Goal: Information Seeking & Learning: Find specific fact

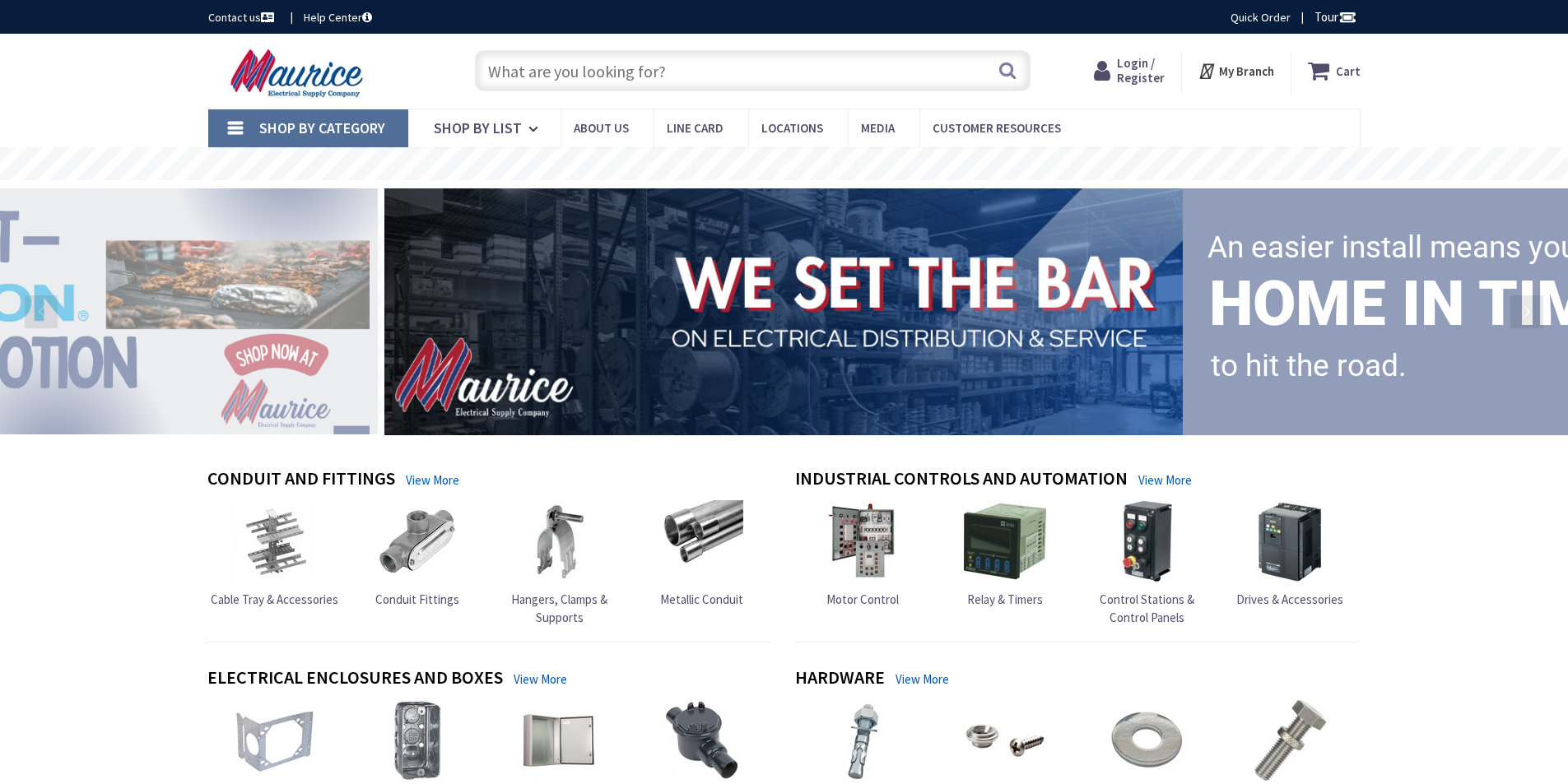
click at [782, 70] on input "text" at bounding box center [752, 71] width 555 height 41
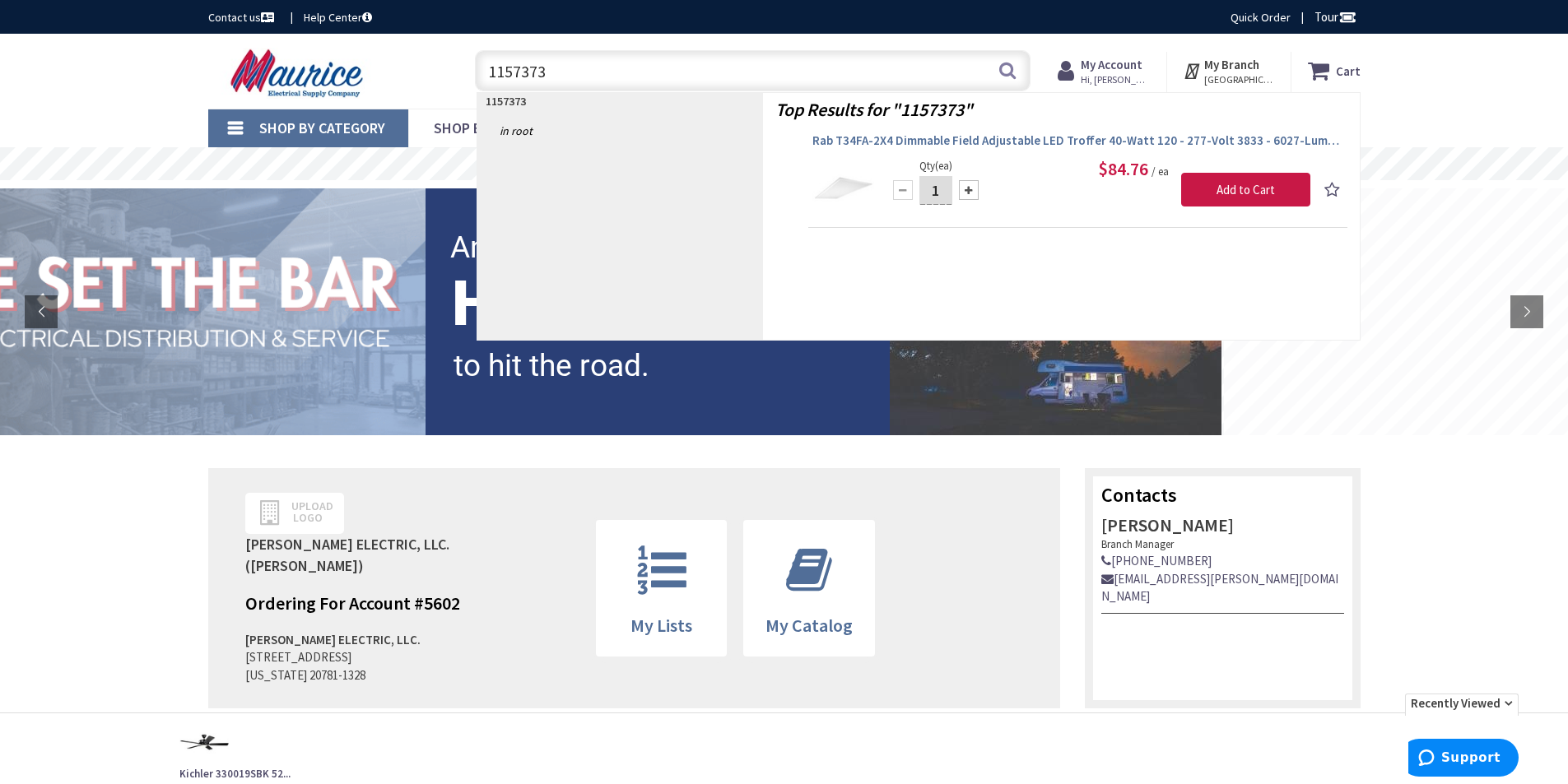
type input "1157373"
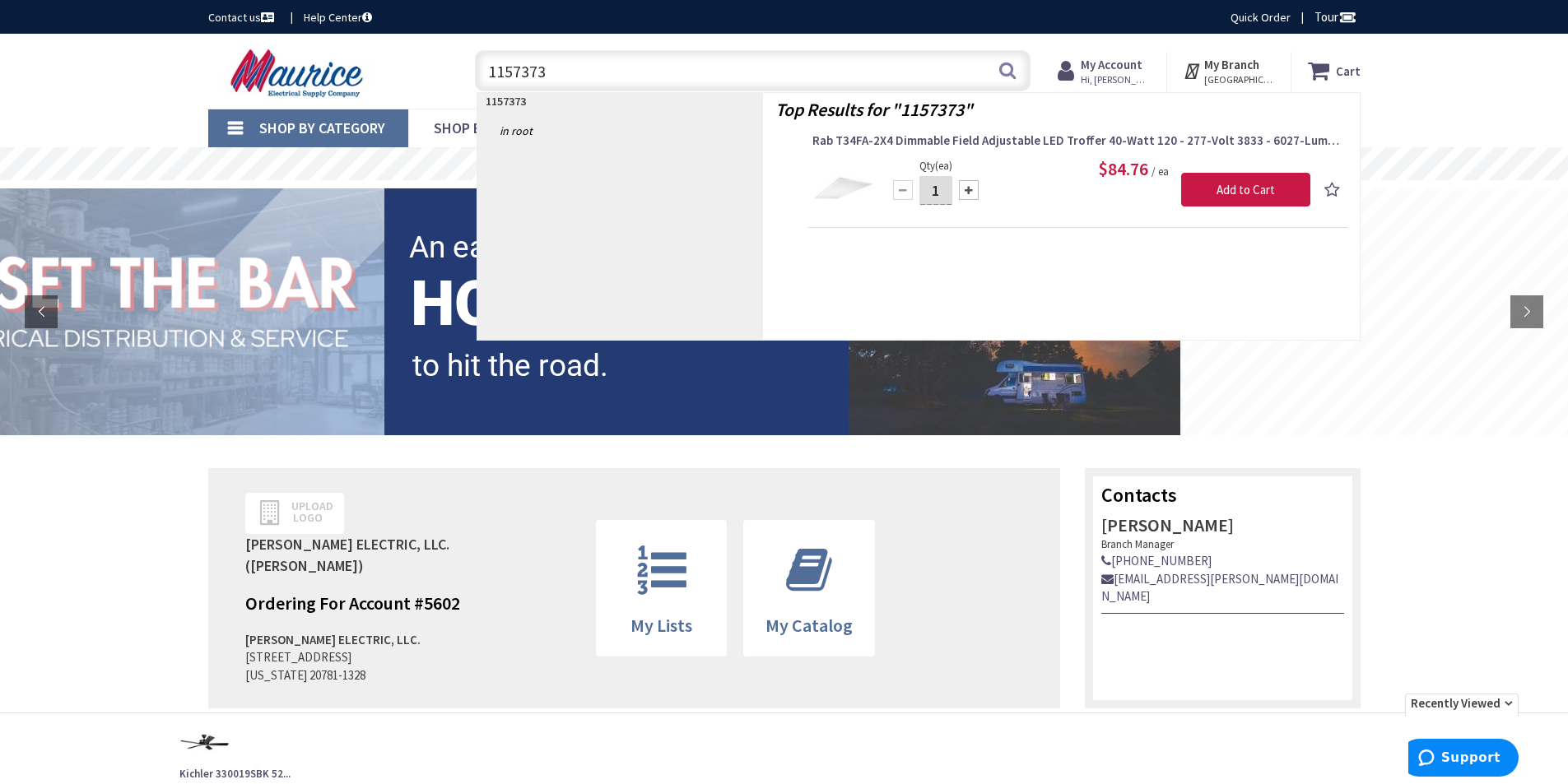
click at [921, 141] on span "Rab T34FA-2X4 Dimmable Field Adjustable LED Troffer 40-Watt 120 - 277-Volt 3833…" at bounding box center [1078, 141] width 531 height 16
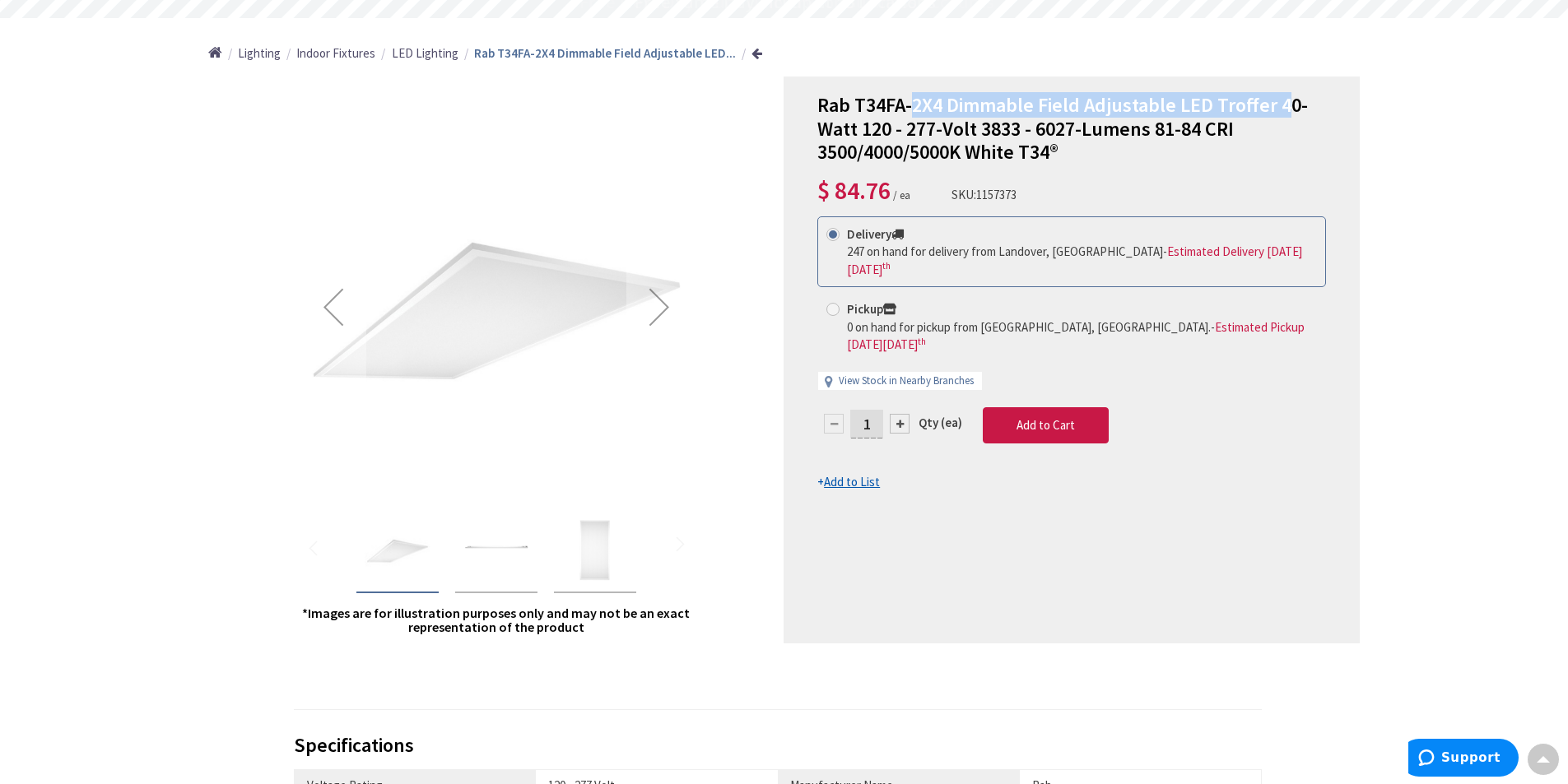
scroll to position [167, 0]
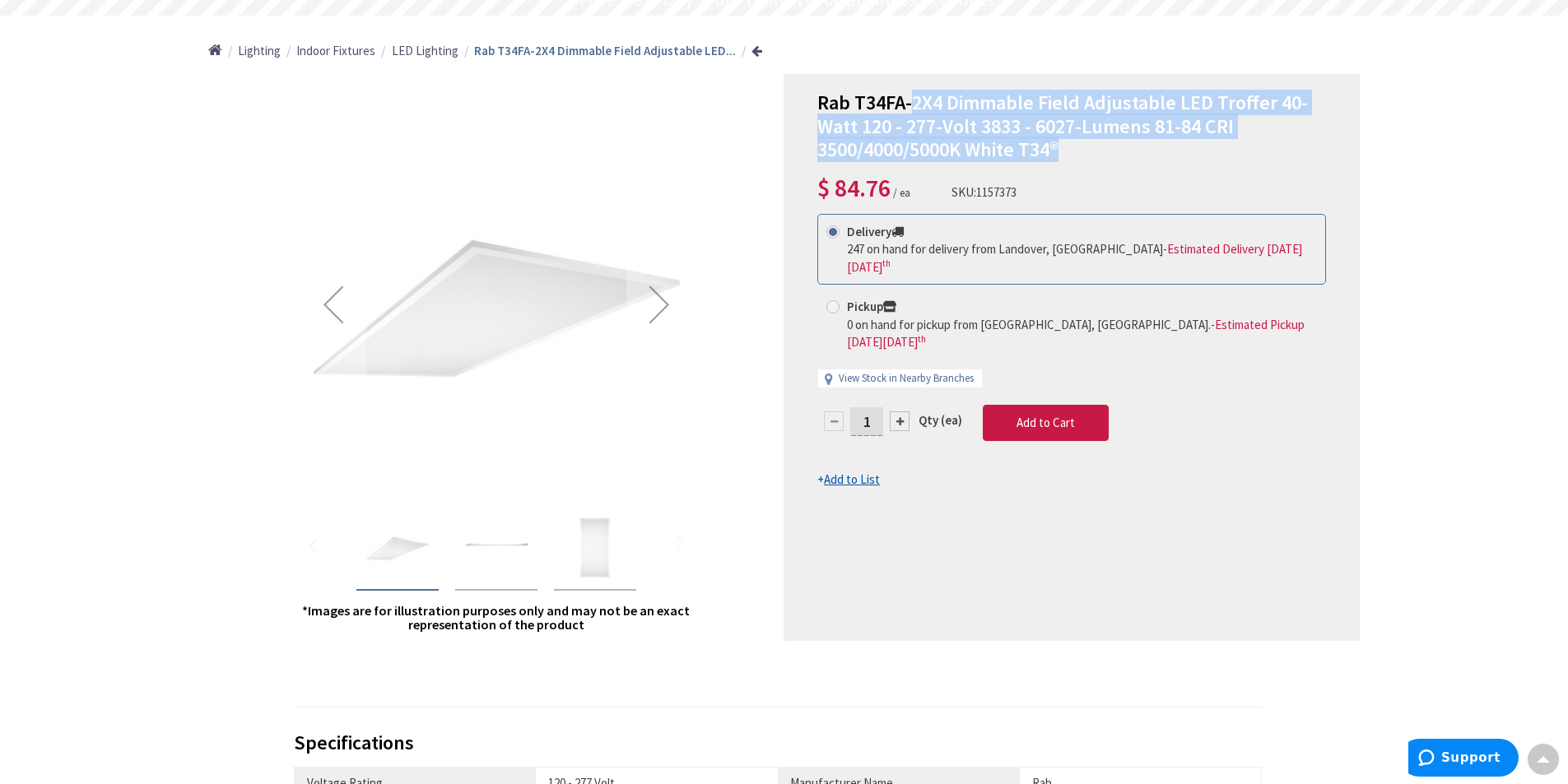
drag, startPoint x: 913, startPoint y: 101, endPoint x: 1320, endPoint y: 150, distance: 409.9
click at [1320, 150] on h1 "Rab T34FA-2X4 Dimmable Field Adjustable LED Troffer 40-Watt 120 - 277-Volt 3833…" at bounding box center [1071, 126] width 509 height 71
copy span "2X4 Dimmable Field Adjustable LED Troffer 40-Watt 120 - 277-Volt 3833 - 6027-Lu…"
drag, startPoint x: 829, startPoint y: 188, endPoint x: 893, endPoint y: 185, distance: 64.1
click at [893, 185] on span "$ 84.76 / ea" at bounding box center [863, 192] width 93 height 16
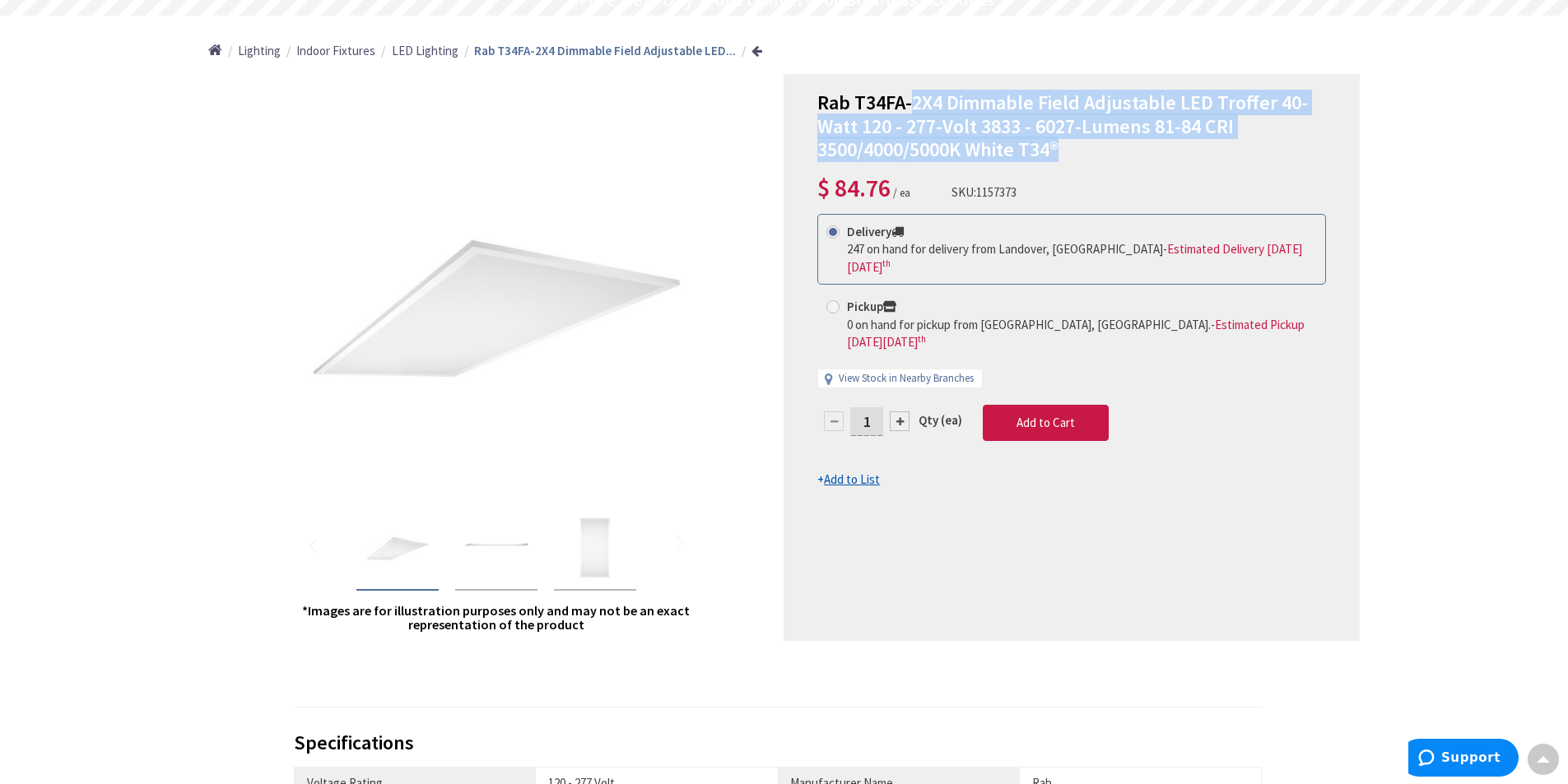
copy span "84.76"
